Goal: Task Accomplishment & Management: Complete application form

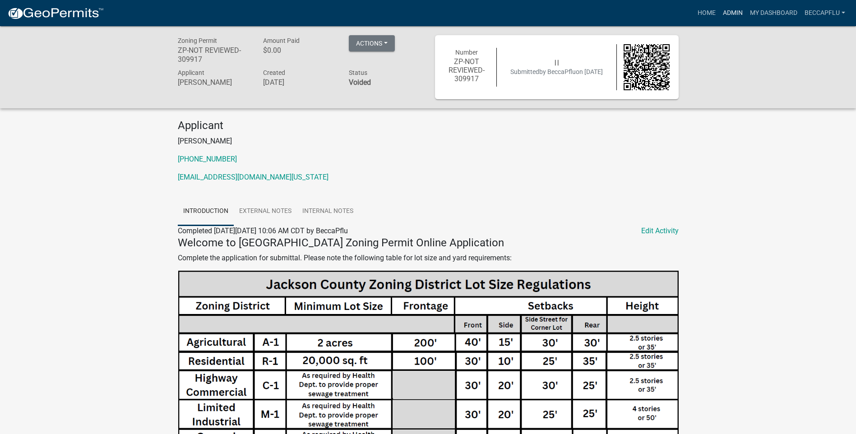
click at [743, 10] on link "Admin" at bounding box center [732, 13] width 27 height 17
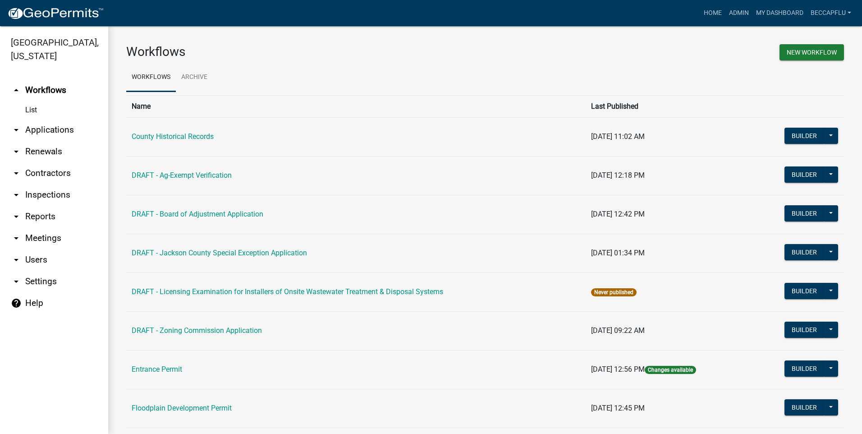
click at [36, 249] on link "arrow_drop_down Users" at bounding box center [54, 260] width 108 height 22
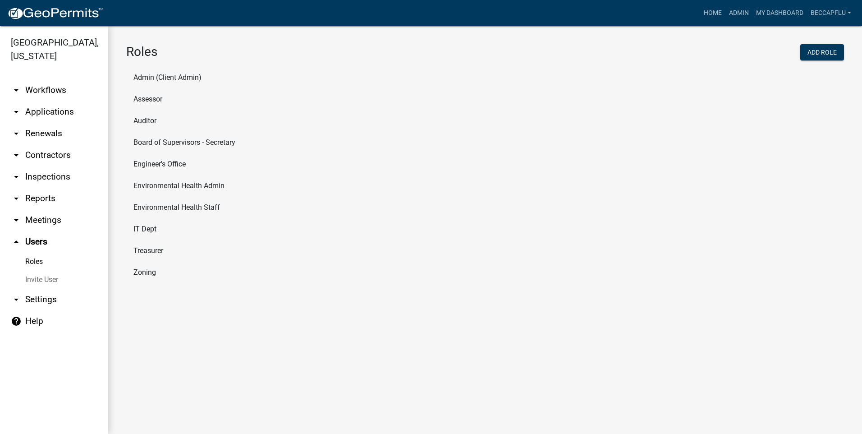
click at [46, 271] on link "Invite User" at bounding box center [54, 280] width 108 height 18
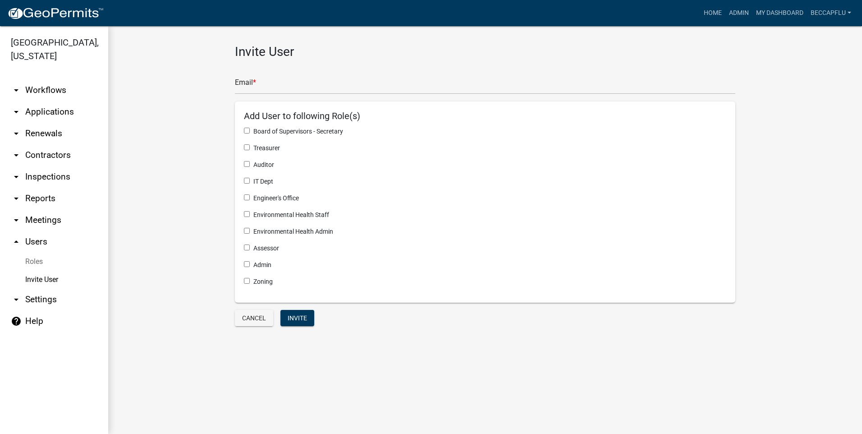
click at [245, 197] on input "checkbox" at bounding box center [247, 197] width 6 height 6
checkbox input "true"
click at [260, 84] on input "text" at bounding box center [485, 85] width 501 height 18
paste input "sagnitsch@jacksoncounty.iowa.gov"
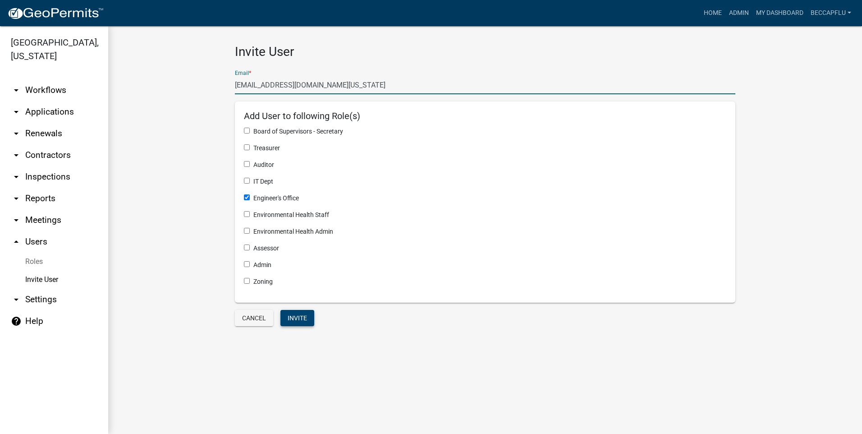
type input "sagnitsch@jacksoncounty.iowa.gov"
click at [295, 317] on button "Invite" at bounding box center [298, 318] width 34 height 16
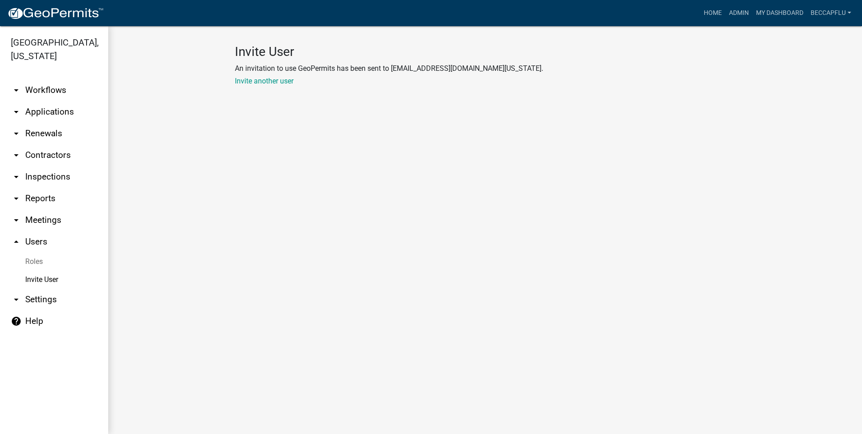
click at [31, 253] on link "Roles" at bounding box center [54, 262] width 108 height 18
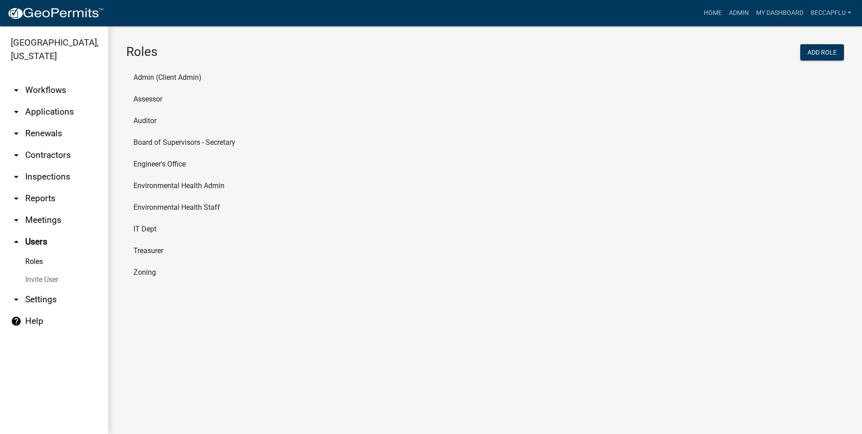
click at [173, 162] on li "Engineer's Office" at bounding box center [485, 164] width 718 height 22
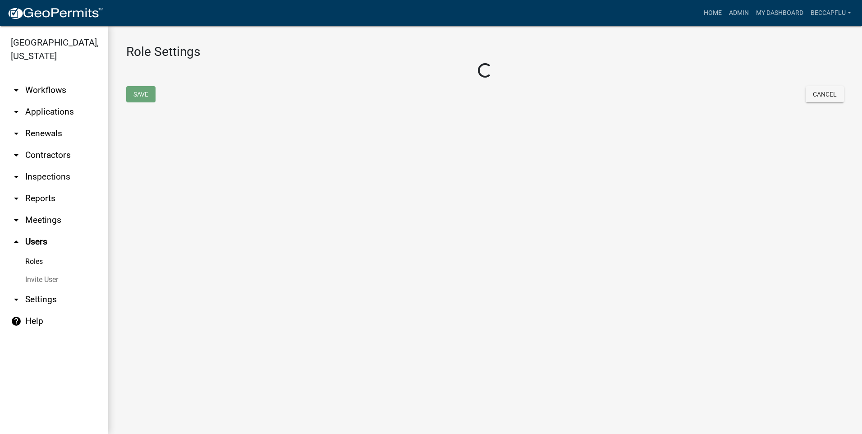
select select "3: orange"
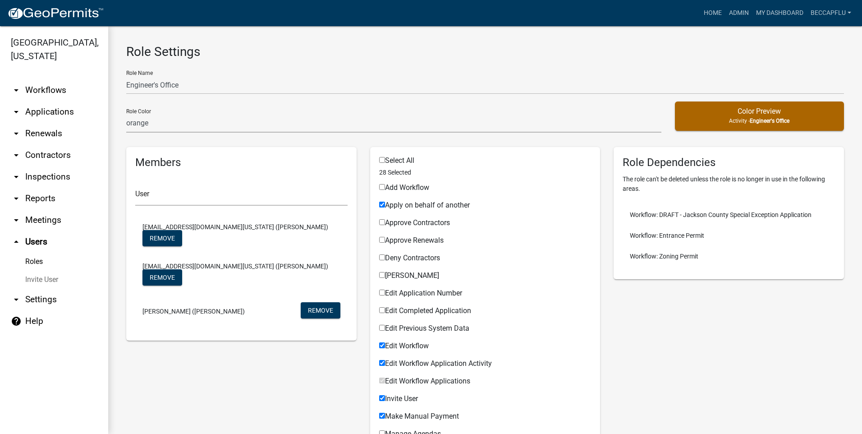
click at [42, 79] on link "arrow_drop_down Workflows" at bounding box center [54, 90] width 108 height 22
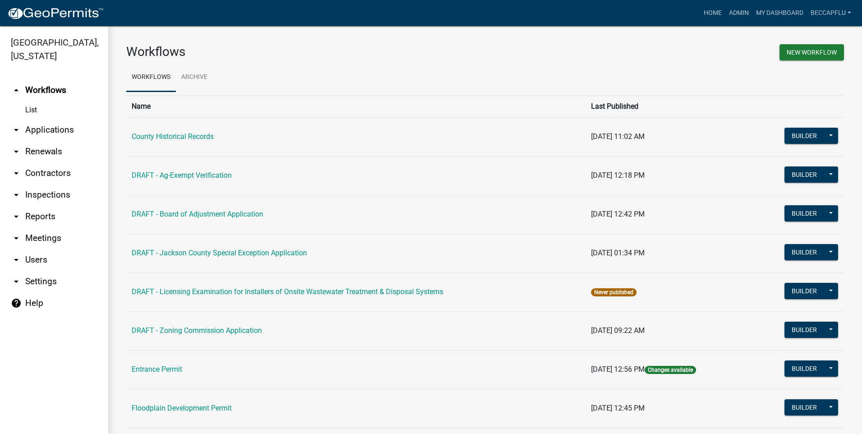
click at [49, 119] on link "arrow_drop_down Applications" at bounding box center [54, 130] width 108 height 22
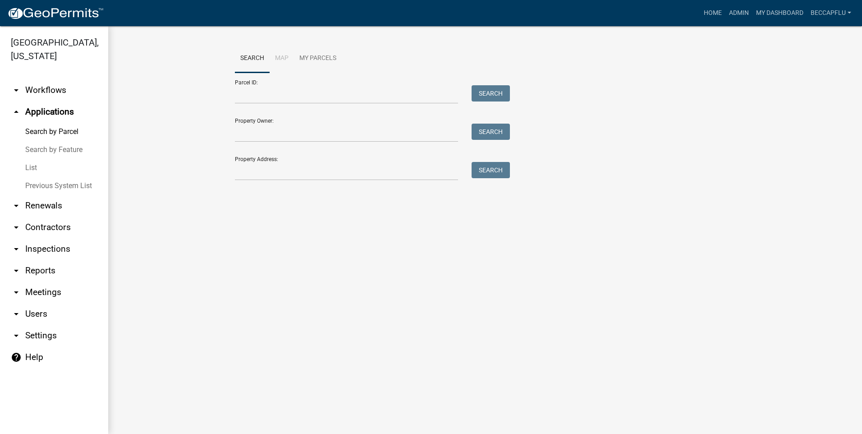
click at [31, 159] on link "List" at bounding box center [54, 168] width 108 height 18
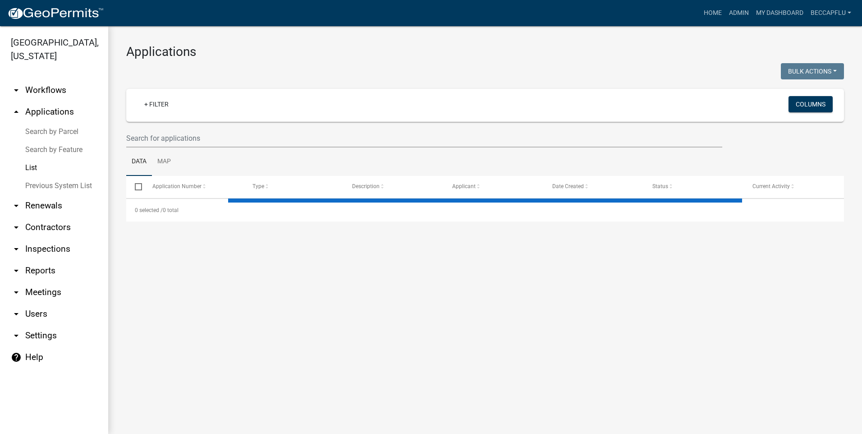
select select "3: 100"
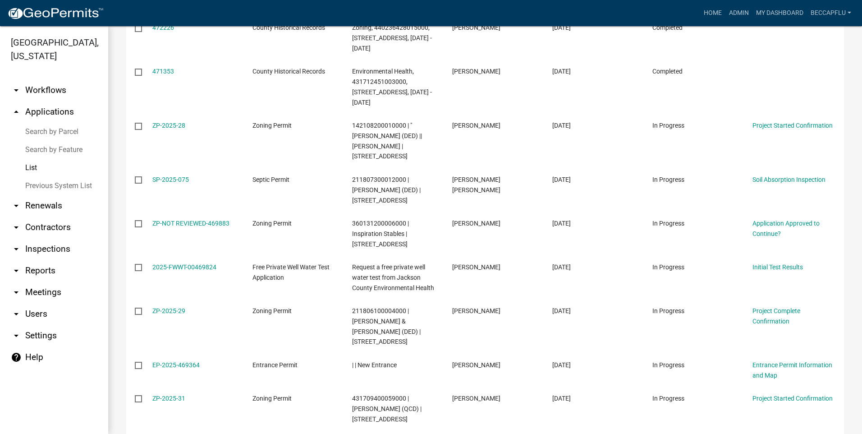
scroll to position [1297, 0]
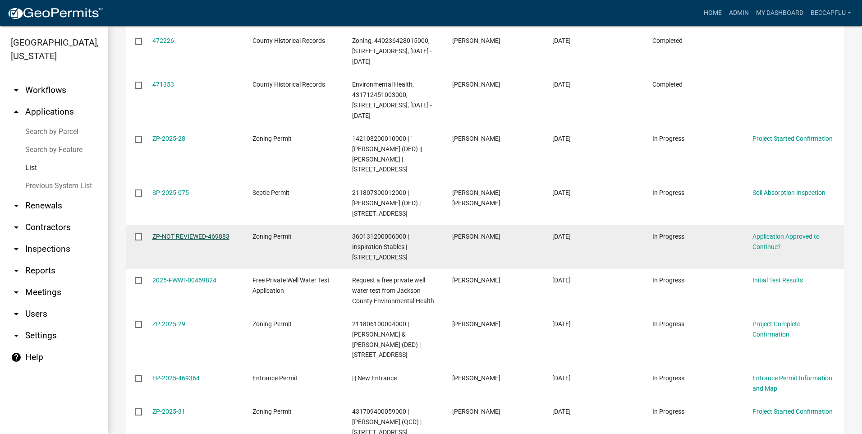
click at [197, 233] on link "ZP-NOT REVIEWED-469883" at bounding box center [190, 236] width 77 height 7
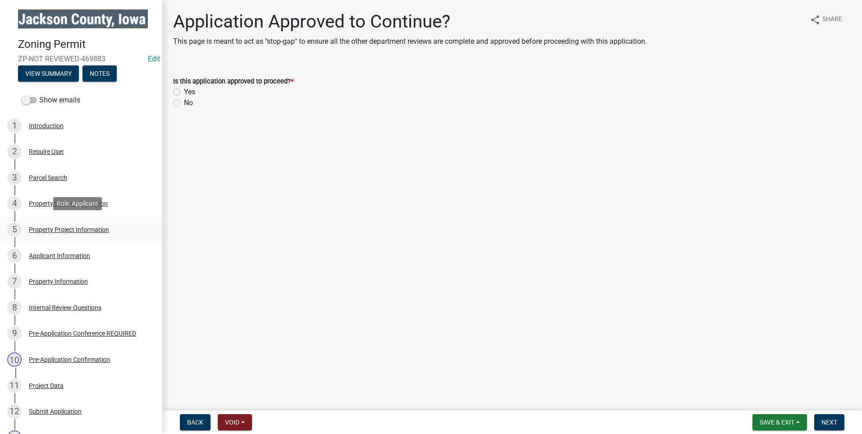
click at [77, 226] on div "Property Project Information" at bounding box center [69, 229] width 80 height 6
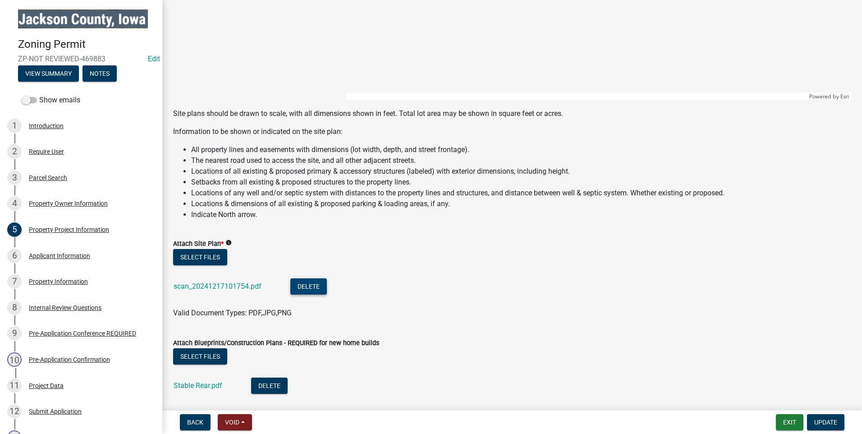
scroll to position [857, 0]
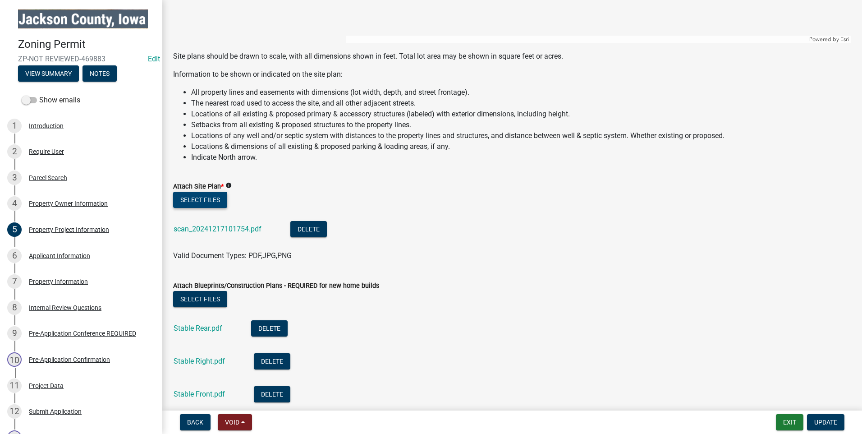
click at [201, 196] on button "Select files" at bounding box center [200, 200] width 54 height 16
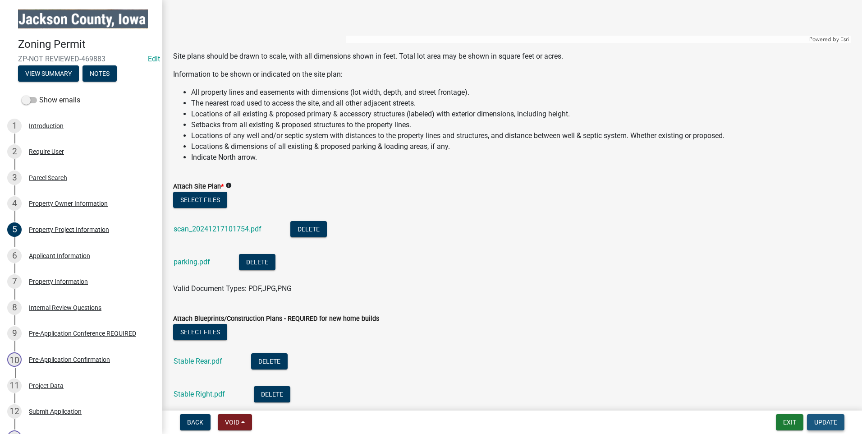
click at [829, 424] on span "Update" at bounding box center [825, 422] width 23 height 7
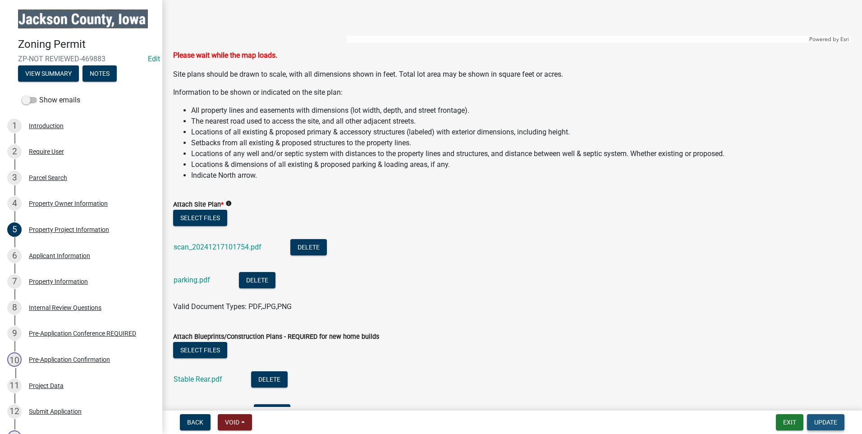
click at [821, 422] on span "Update" at bounding box center [825, 422] width 23 height 7
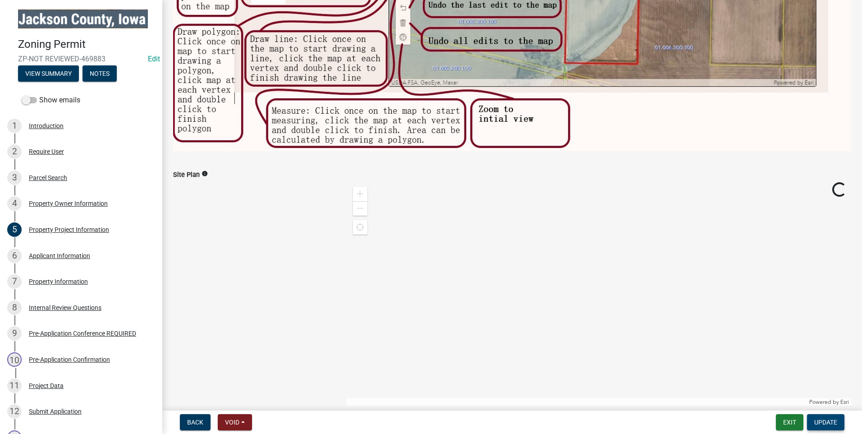
scroll to position [417, 0]
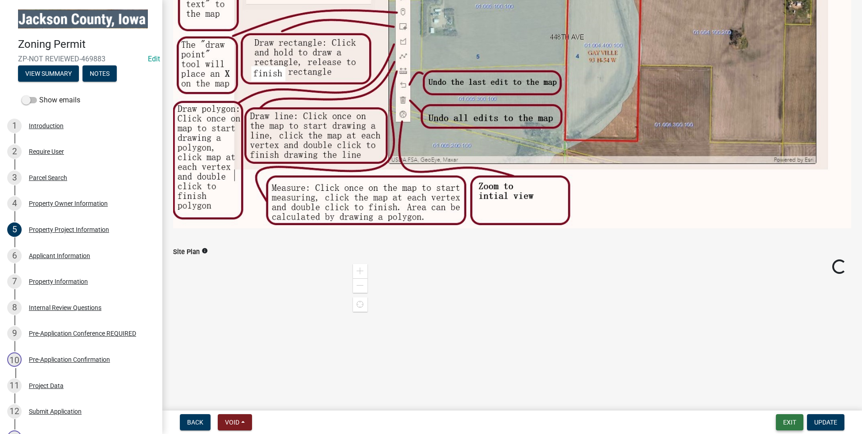
click at [789, 420] on button "Exit" at bounding box center [790, 422] width 28 height 16
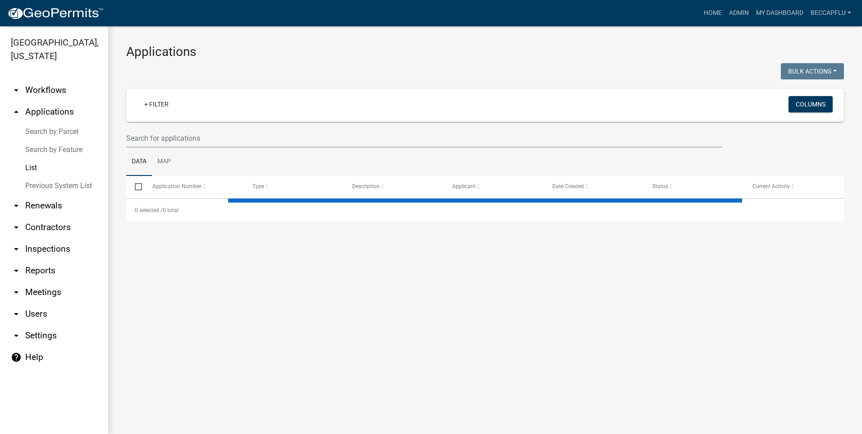
select select "3: 100"
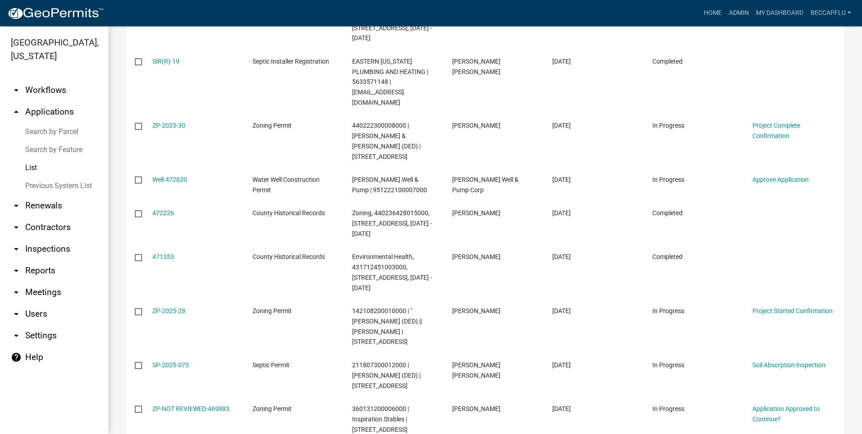
scroll to position [1150, 0]
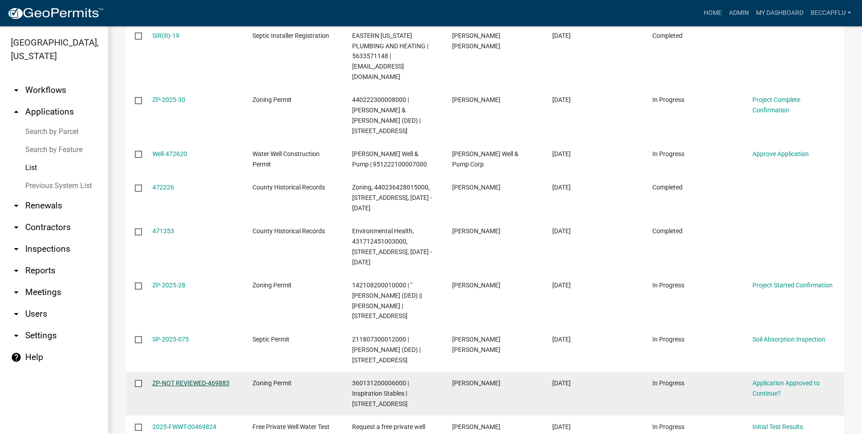
click at [189, 379] on link "ZP-NOT REVIEWED-469883" at bounding box center [190, 382] width 77 height 7
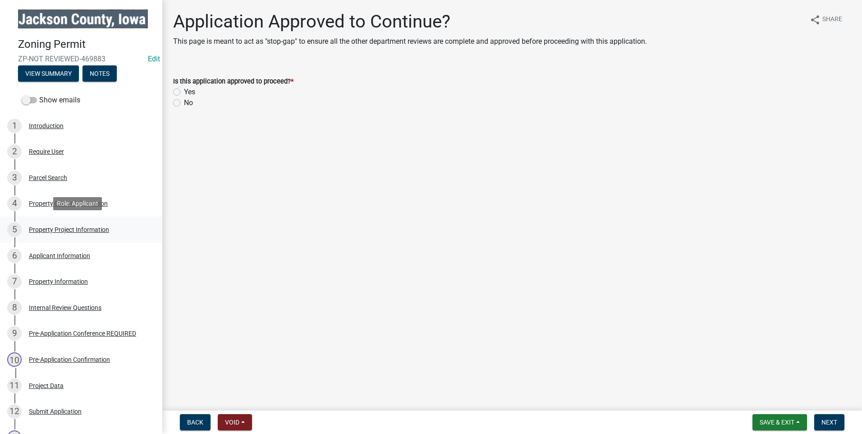
click at [71, 228] on div "Property Project Information" at bounding box center [69, 229] width 80 height 6
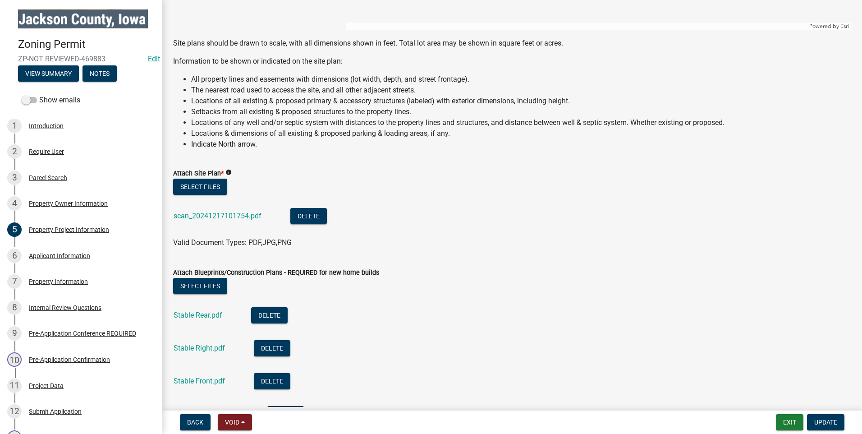
scroll to position [879, 0]
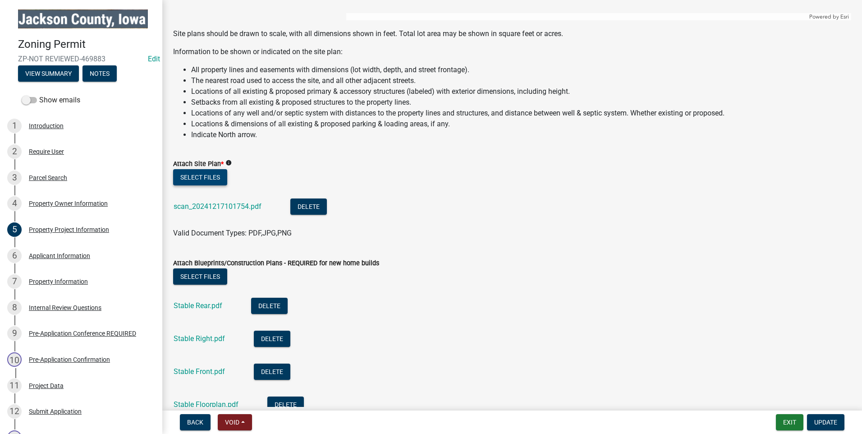
click at [211, 173] on button "Select files" at bounding box center [200, 177] width 54 height 16
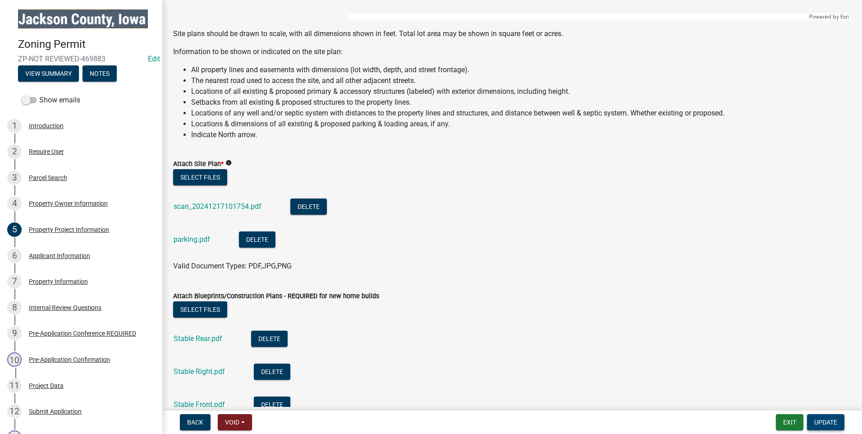
click at [819, 423] on span "Update" at bounding box center [825, 422] width 23 height 7
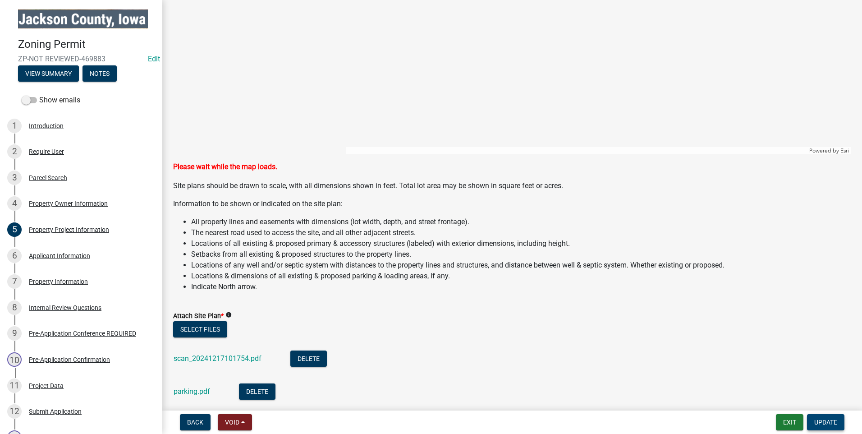
scroll to position [744, 0]
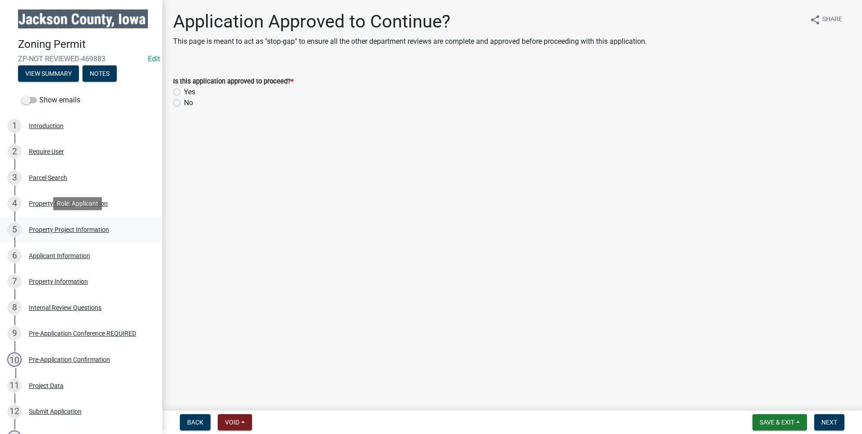
click at [60, 226] on div "Property Project Information" at bounding box center [69, 229] width 80 height 6
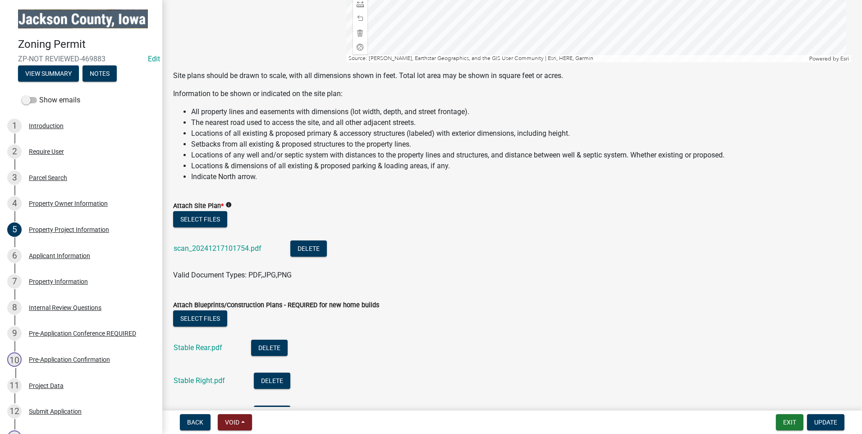
scroll to position [857, 0]
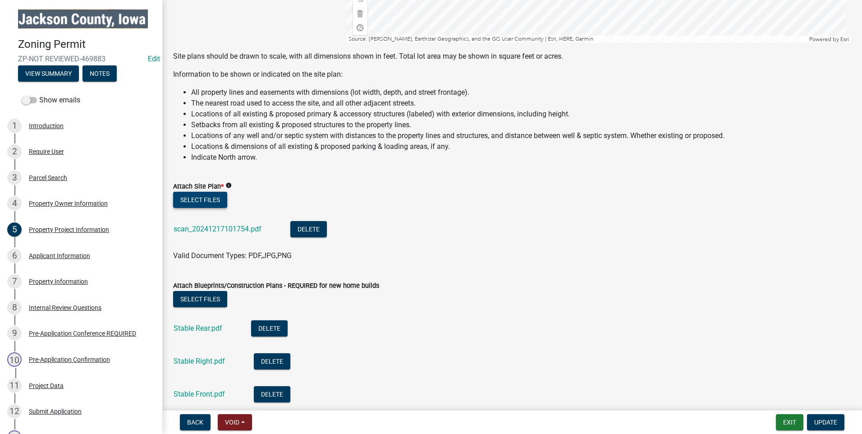
click at [209, 196] on button "Select files" at bounding box center [200, 200] width 54 height 16
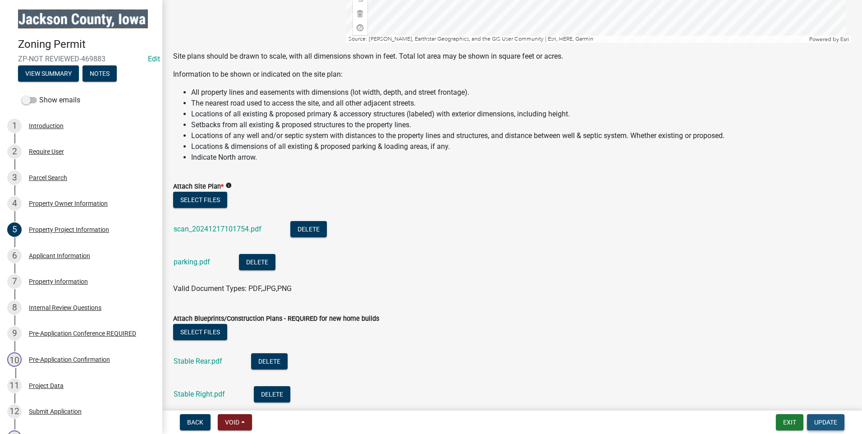
click at [823, 421] on span "Update" at bounding box center [825, 422] width 23 height 7
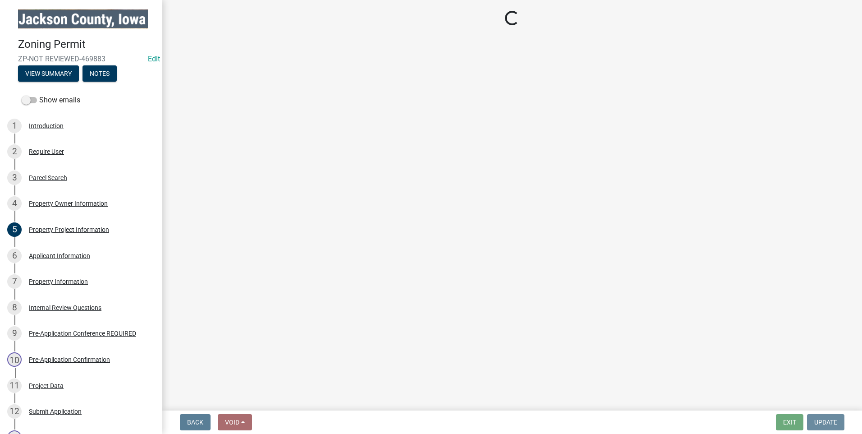
scroll to position [0, 0]
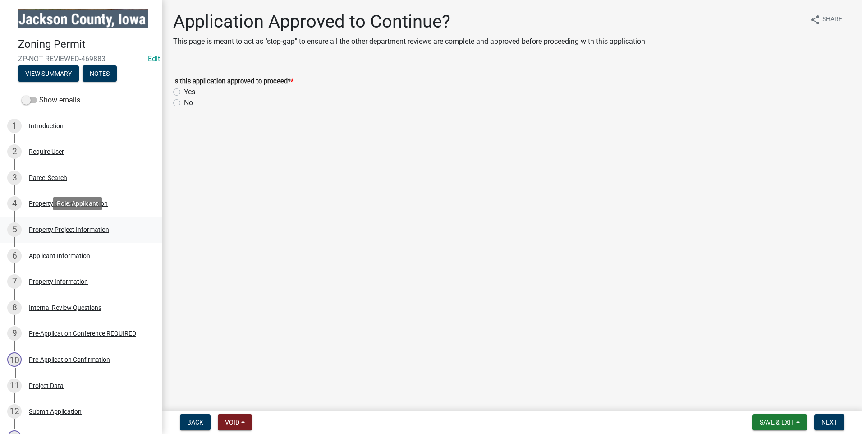
click at [55, 224] on div "5 Property Project Information" at bounding box center [77, 229] width 141 height 14
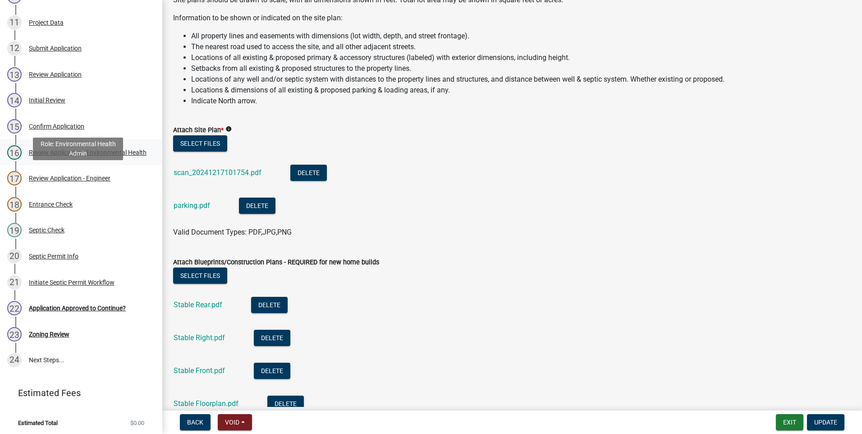
scroll to position [365, 0]
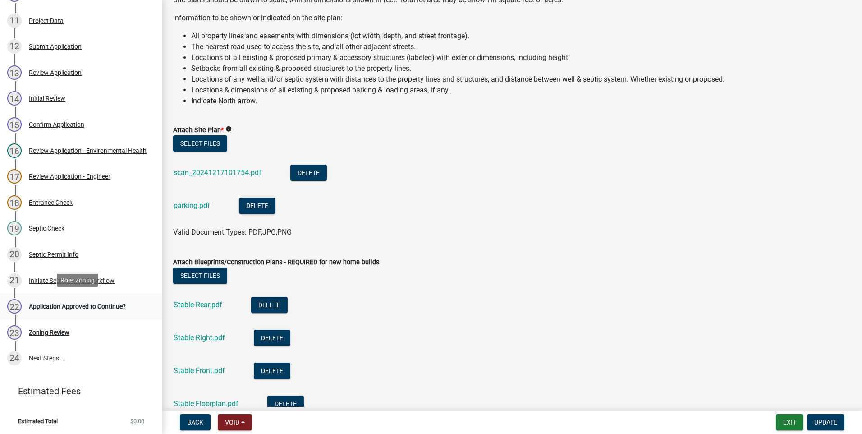
click at [46, 304] on div "Application Approved to Continue?" at bounding box center [77, 306] width 97 height 6
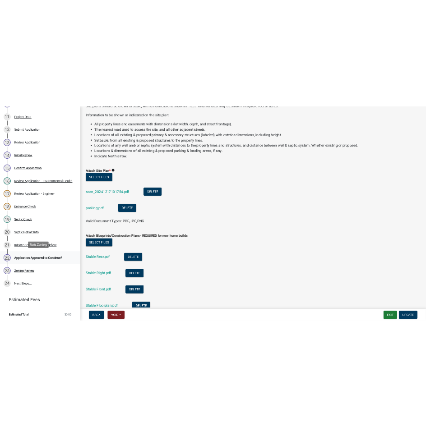
scroll to position [0, 0]
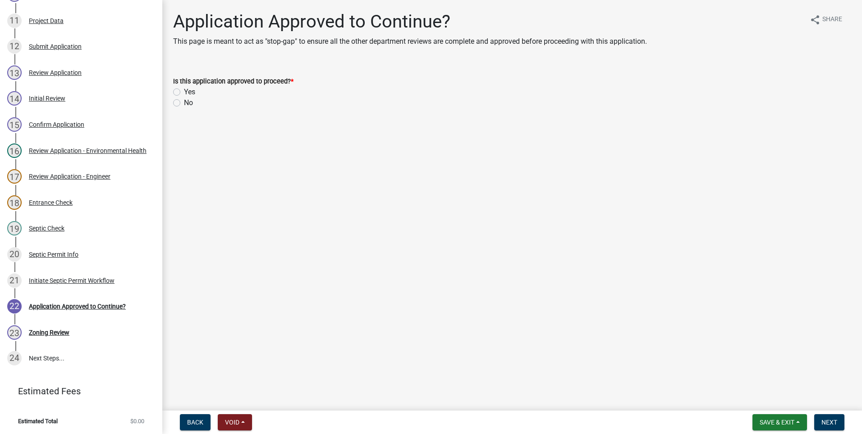
click at [184, 90] on label "Yes" at bounding box center [189, 92] width 11 height 11
click at [184, 90] on input "Yes" at bounding box center [187, 90] width 6 height 6
radio input "true"
click at [820, 421] on button "Next" at bounding box center [829, 422] width 30 height 16
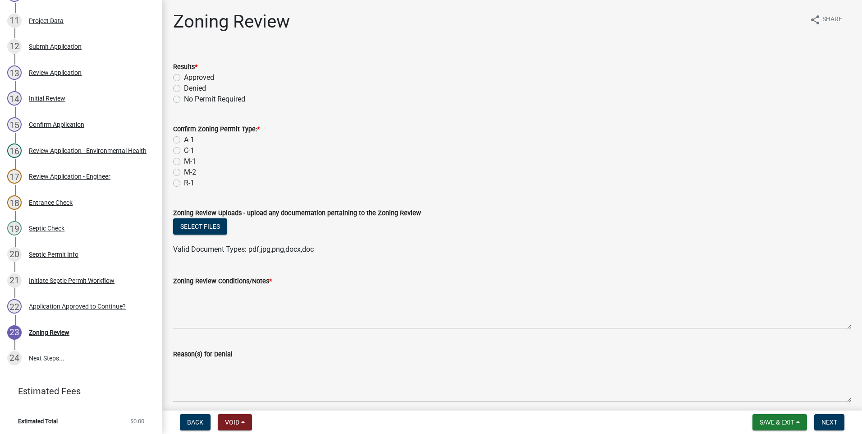
click at [184, 76] on label "Approved" at bounding box center [199, 77] width 30 height 11
click at [184, 76] on input "Approved" at bounding box center [187, 75] width 6 height 6
radio input "true"
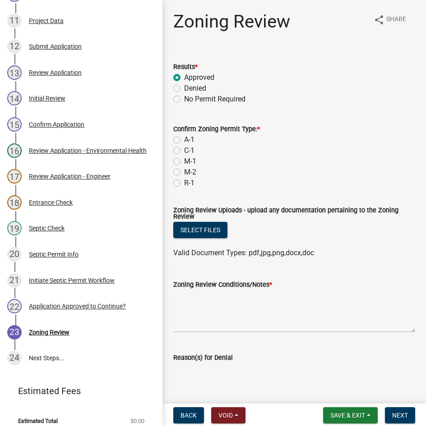
click at [184, 141] on label "A-1" at bounding box center [189, 139] width 10 height 11
click at [184, 140] on input "A-1" at bounding box center [187, 137] width 6 height 6
radio input "true"
click at [214, 320] on textarea "Zoning Review Conditions/Notes *" at bounding box center [294, 311] width 242 height 42
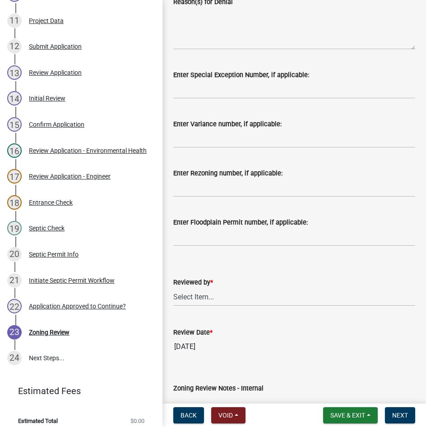
scroll to position [395, 0]
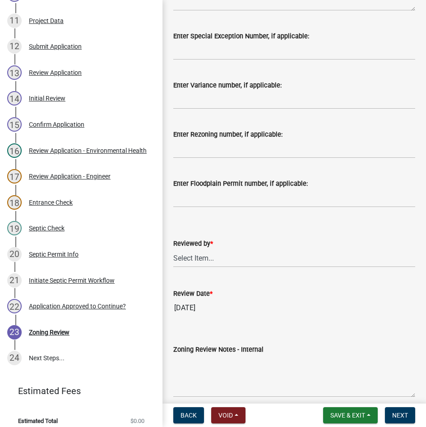
type textarea "none"
click at [179, 258] on select "Select Item... Becca Pflughaupt Lori Roling" at bounding box center [294, 258] width 242 height 18
click at [173, 249] on select "Select Item... Becca Pflughaupt Lori Roling" at bounding box center [294, 258] width 242 height 18
select select "77566a22-3166-4b37-8908-87d733ae0ca1"
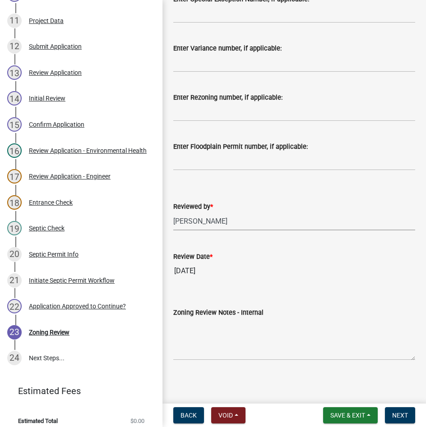
scroll to position [435, 0]
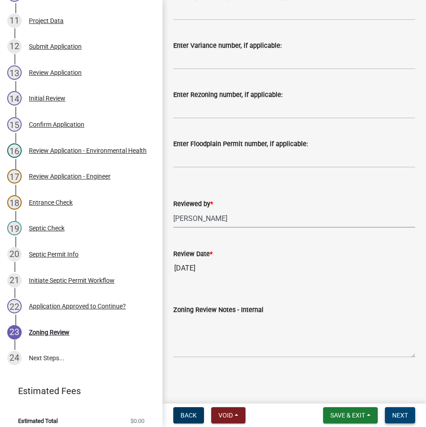
click at [402, 412] on span "Next" at bounding box center [400, 415] width 16 height 7
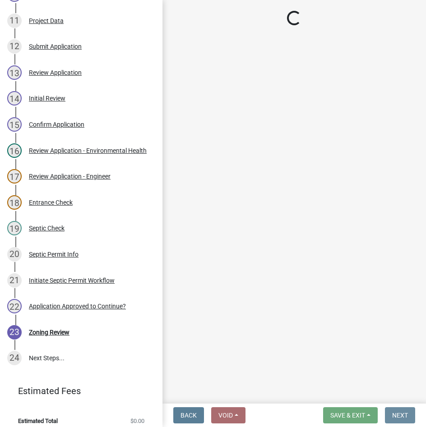
scroll to position [0, 0]
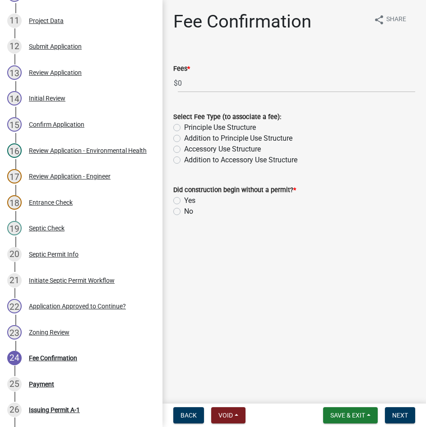
click at [184, 140] on label "Addition to Principle Use Structure" at bounding box center [238, 138] width 108 height 11
click at [184, 139] on input "Addition to Principle Use Structure" at bounding box center [187, 136] width 6 height 6
radio input "true"
click at [184, 212] on label "No" at bounding box center [188, 211] width 9 height 11
click at [184, 212] on input "No" at bounding box center [187, 209] width 6 height 6
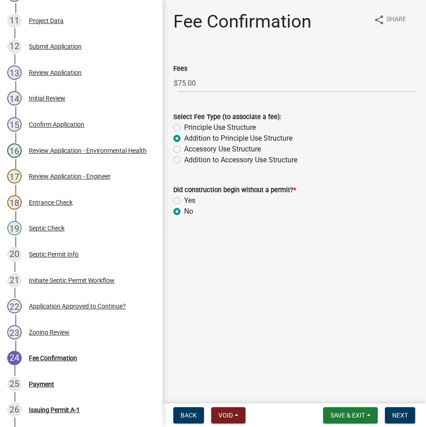
radio input "true"
click at [397, 416] on span "Next" at bounding box center [400, 415] width 16 height 7
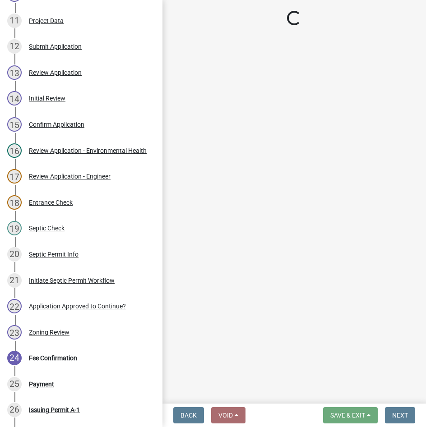
select select "3: 3"
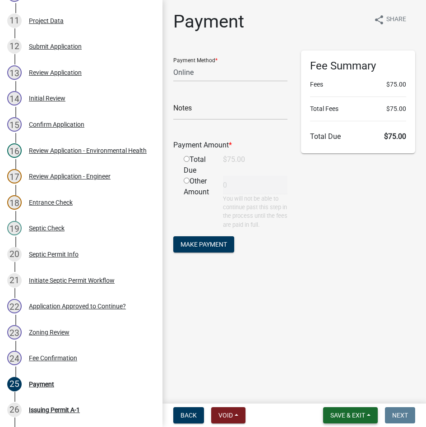
click at [352, 415] on span "Save & Exit" at bounding box center [347, 415] width 35 height 7
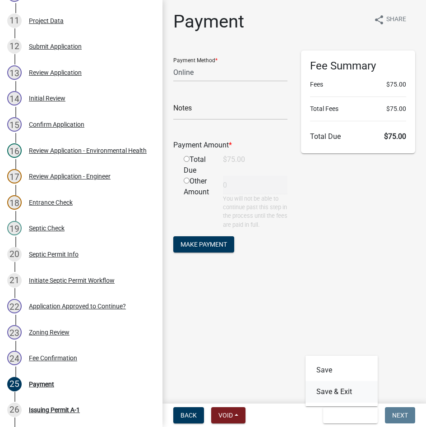
click at [359, 390] on button "Save & Exit" at bounding box center [341, 392] width 72 height 22
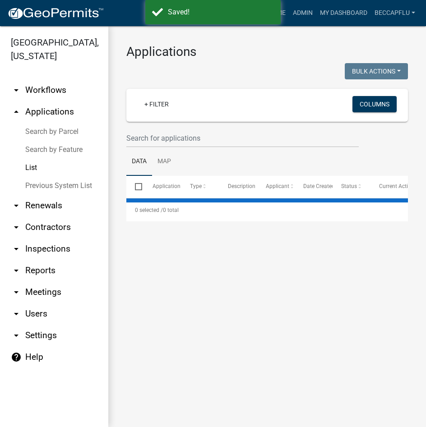
select select "3: 100"
